Goal: Task Accomplishment & Management: Use online tool/utility

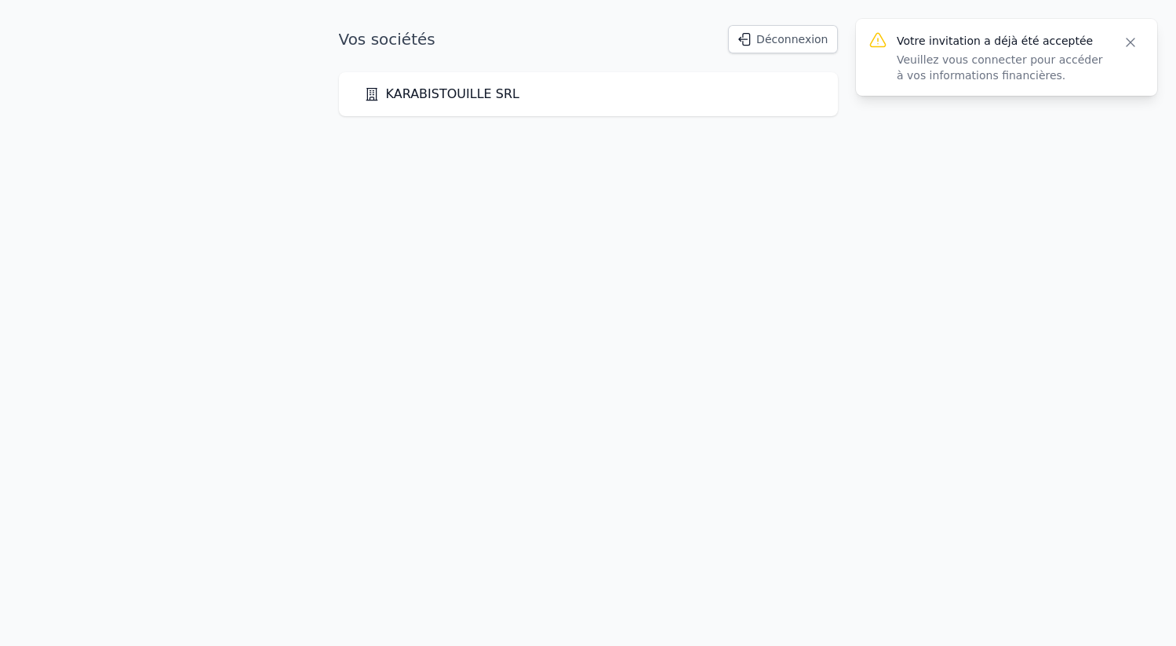
click at [495, 100] on link "KARABISTOUILLE SRL" at bounding box center [441, 94] width 155 height 19
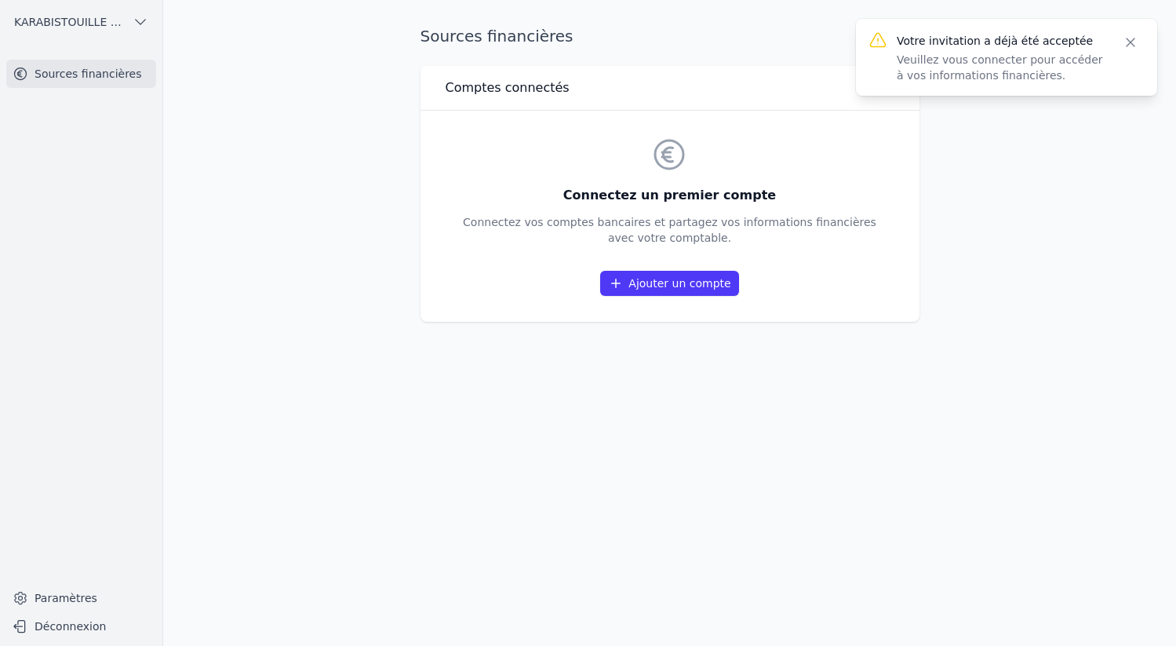
click at [665, 282] on link "Ajouter un compte" at bounding box center [669, 283] width 138 height 25
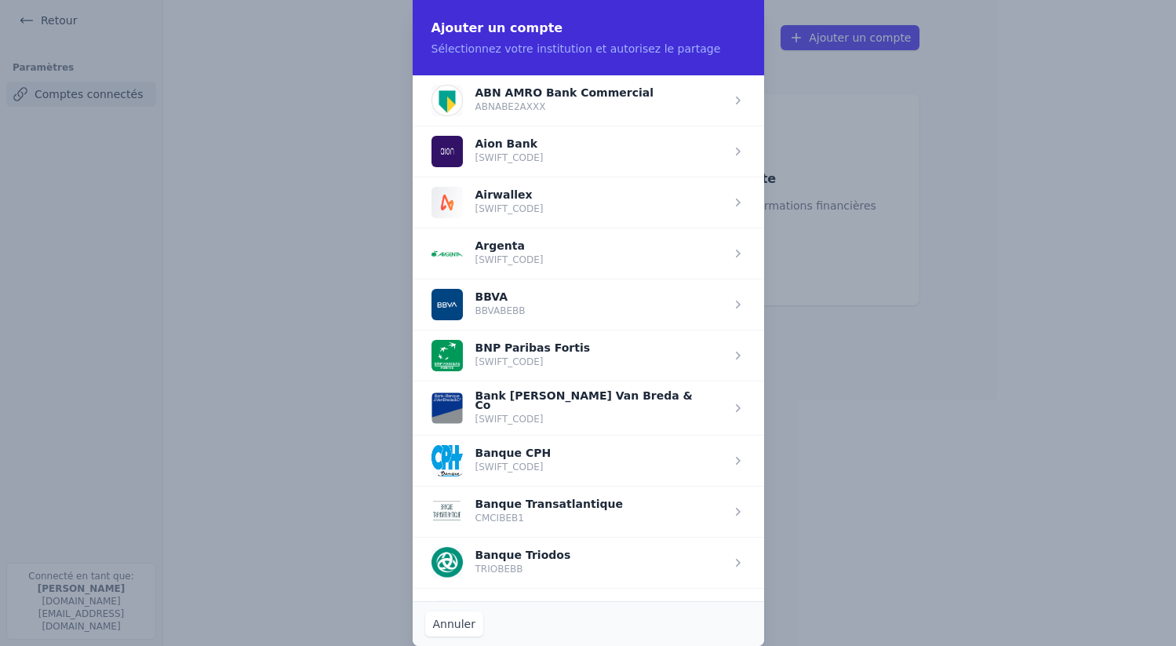
click at [530, 456] on span "button" at bounding box center [589, 460] width 352 height 51
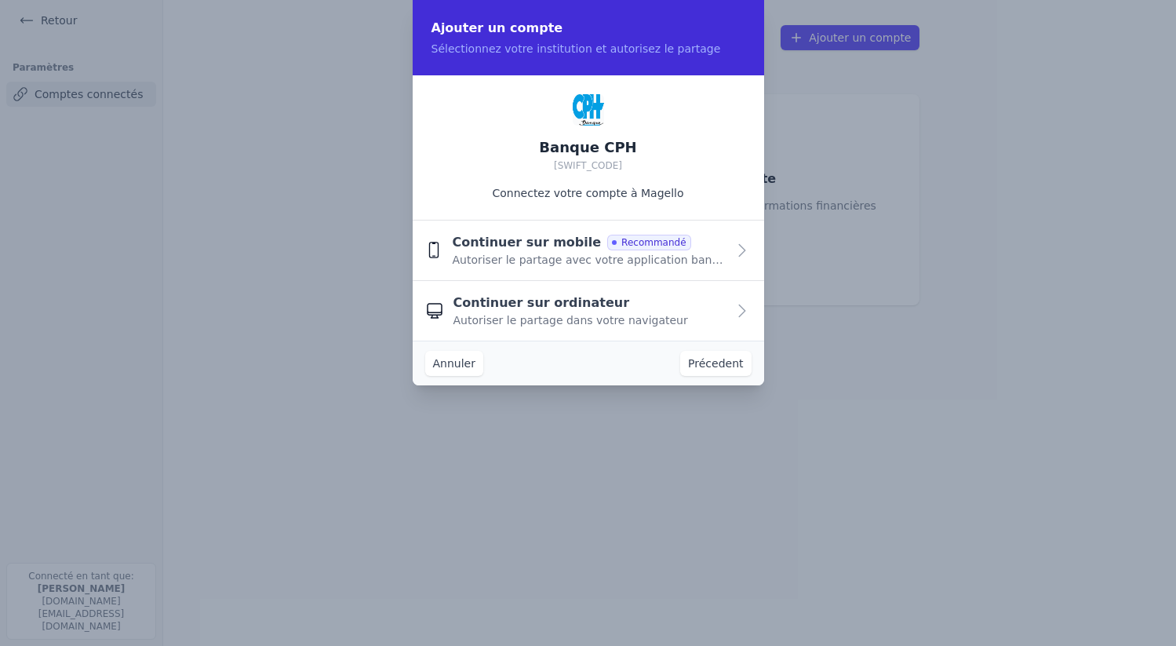
click at [628, 244] on span "Recommandé" at bounding box center [648, 243] width 83 height 16
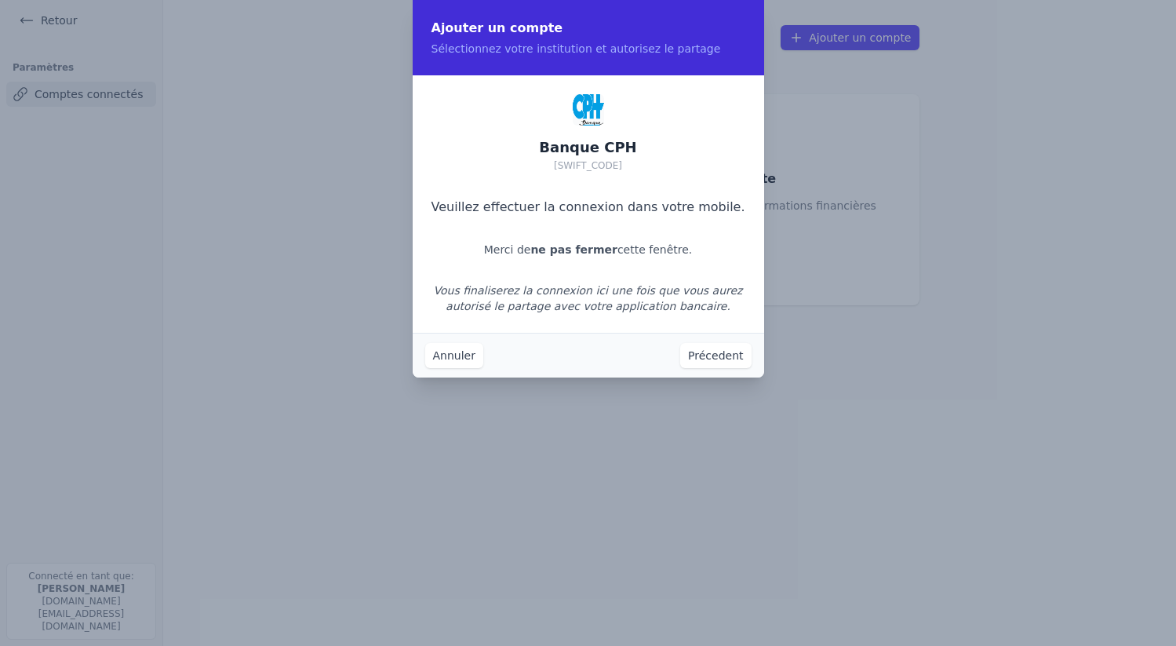
click at [446, 352] on button "Annuler" at bounding box center [454, 355] width 58 height 25
